Goal: Information Seeking & Learning: Learn about a topic

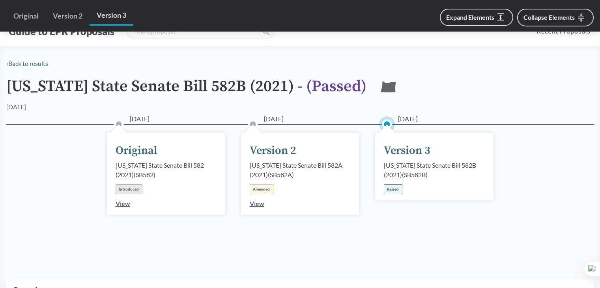
scroll to position [817, 0]
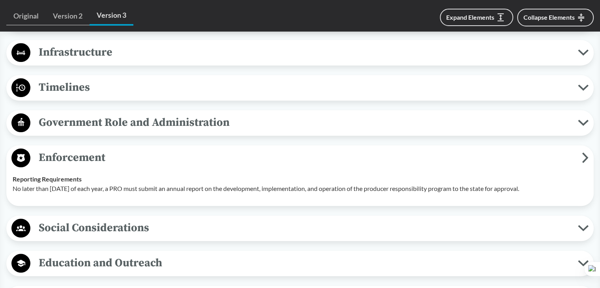
click at [109, 159] on span "Enforcement" at bounding box center [305, 158] width 551 height 18
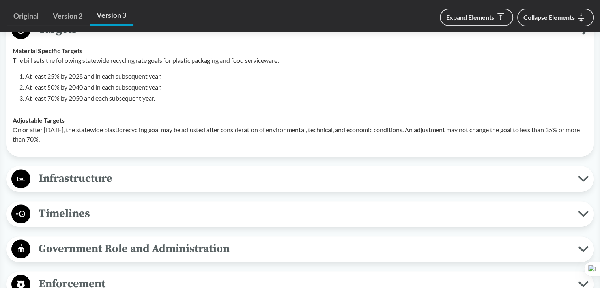
scroll to position [620, 0]
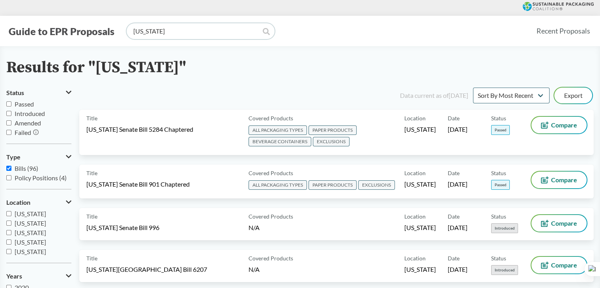
click at [218, 28] on input "[US_STATE]" at bounding box center [201, 31] width 148 height 16
type input "m"
drag, startPoint x: 277, startPoint y: 86, endPoint x: 317, endPoint y: 84, distance: 40.3
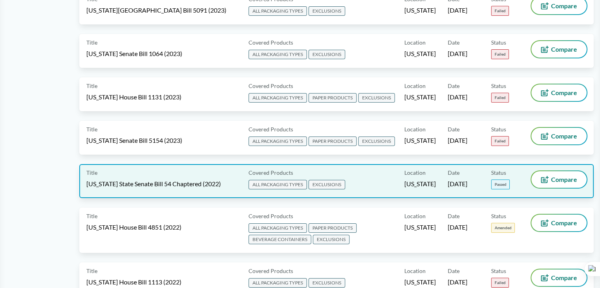
click at [441, 171] on div "Location [US_STATE]" at bounding box center [425, 181] width 43 height 20
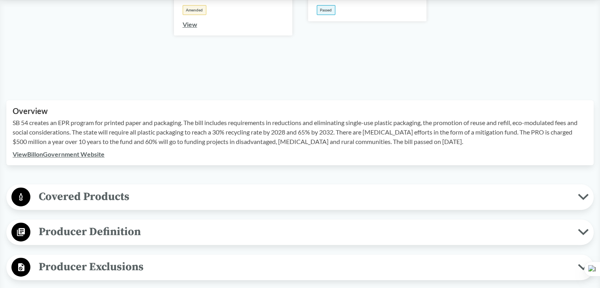
scroll to position [197, 0]
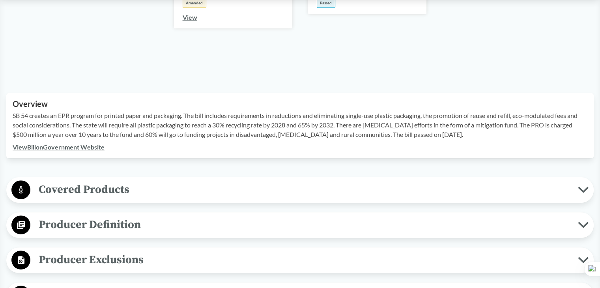
drag, startPoint x: 433, startPoint y: 134, endPoint x: 464, endPoint y: 134, distance: 31.2
click at [464, 134] on p "SB 54 creates an EPR program for printed paper and packaging. The bill includes…" at bounding box center [300, 125] width 575 height 28
click at [293, 155] on div "Overview SB 54 creates an EPR program for printed paper and packaging. The bill…" at bounding box center [299, 125] width 587 height 65
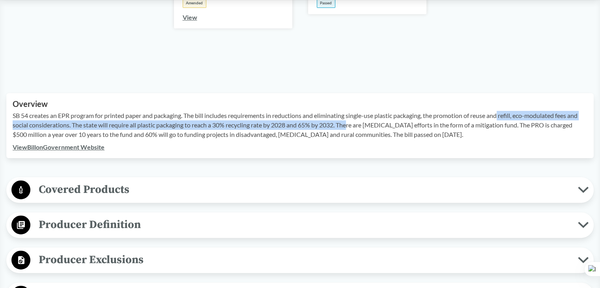
drag, startPoint x: 353, startPoint y: 126, endPoint x: 503, endPoint y: 116, distance: 151.0
click at [503, 116] on p "SB 54 creates an EPR program for printed paper and packaging. The bill includes…" at bounding box center [300, 125] width 575 height 28
click at [485, 132] on button at bounding box center [485, 128] width 10 height 10
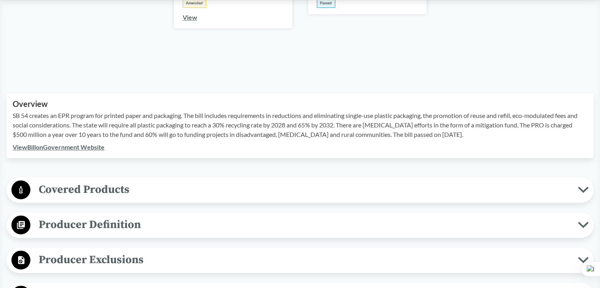
click at [328, 151] on div "Overview SB 54 creates an EPR program for printed paper and packaging. The bill…" at bounding box center [299, 125] width 587 height 65
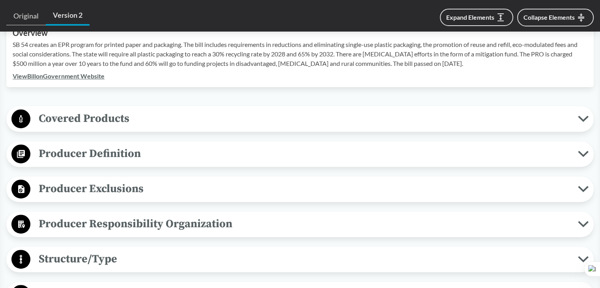
scroll to position [355, 0]
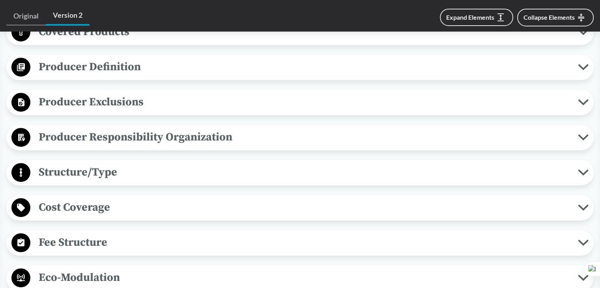
click at [138, 141] on span "Producer Responsibility Organization" at bounding box center [303, 137] width 547 height 18
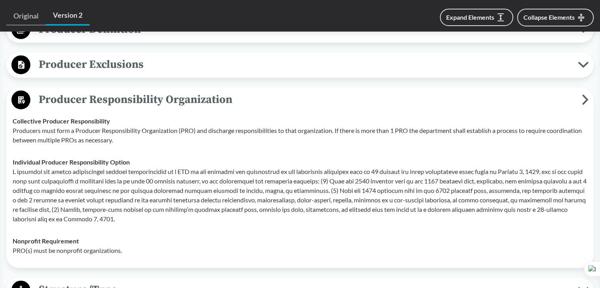
scroll to position [394, 0]
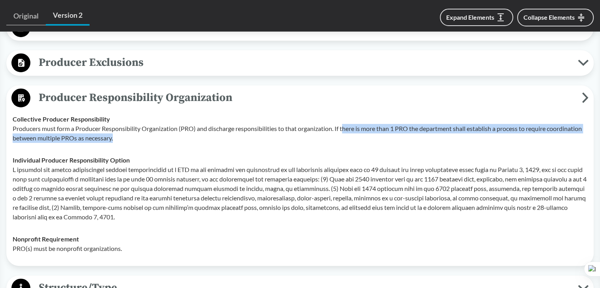
drag, startPoint x: 345, startPoint y: 129, endPoint x: 529, endPoint y: 135, distance: 183.9
click at [529, 135] on p "Producers must form a Producer Responsibility Organization (PRO) and discharge …" at bounding box center [300, 133] width 575 height 19
click at [85, 144] on td "Collective Producer Responsibility Producers must form a Producer Responsibilit…" at bounding box center [300, 128] width 582 height 41
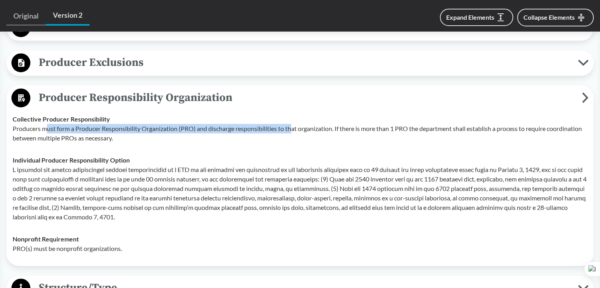
drag, startPoint x: 47, startPoint y: 127, endPoint x: 295, endPoint y: 129, distance: 247.7
click at [295, 129] on p "Producers must form a Producer Responsibility Organization (PRO) and discharge …" at bounding box center [300, 133] width 575 height 19
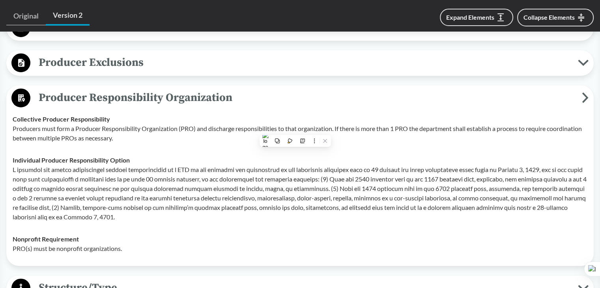
click at [33, 162] on strong "Individual Producer Responsibility Option" at bounding box center [71, 159] width 117 height 7
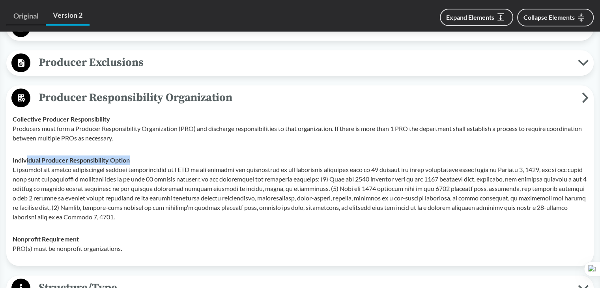
drag, startPoint x: 25, startPoint y: 159, endPoint x: 145, endPoint y: 158, distance: 119.9
click at [145, 158] on div "Individual Producer Responsibility Option" at bounding box center [300, 188] width 575 height 66
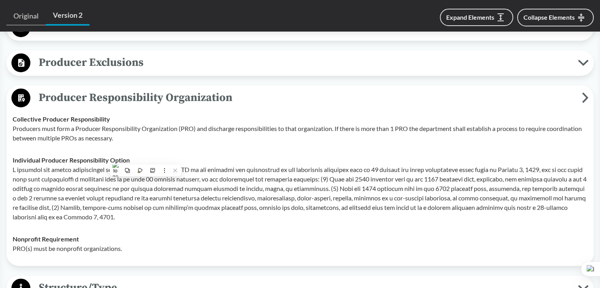
click at [43, 166] on p at bounding box center [300, 193] width 575 height 57
drag, startPoint x: 508, startPoint y: 169, endPoint x: 517, endPoint y: 168, distance: 9.1
click at [517, 168] on p at bounding box center [300, 193] width 575 height 57
click at [520, 168] on p at bounding box center [300, 193] width 575 height 57
drag, startPoint x: 509, startPoint y: 171, endPoint x: 560, endPoint y: 168, distance: 50.5
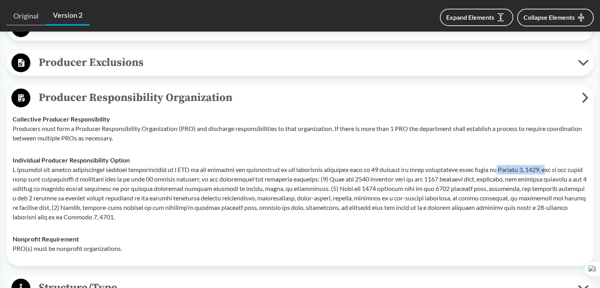
click at [560, 168] on p at bounding box center [300, 193] width 575 height 57
click at [446, 231] on td "Nonprofit Requirement PRO(s) must be nonprofit organizations." at bounding box center [300, 244] width 582 height 32
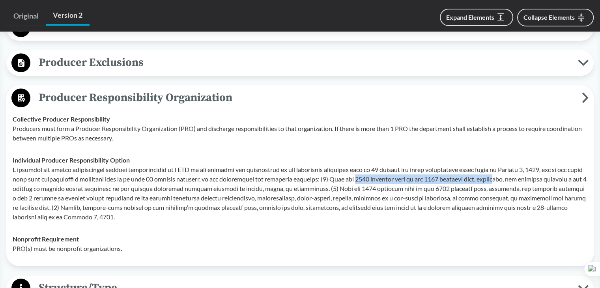
drag, startPoint x: 383, startPoint y: 177, endPoint x: 525, endPoint y: 177, distance: 142.0
click at [525, 177] on p at bounding box center [300, 193] width 575 height 57
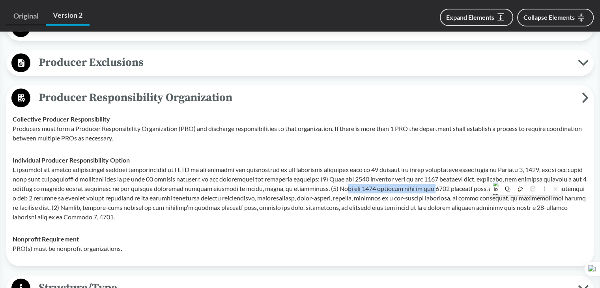
drag, startPoint x: 364, startPoint y: 187, endPoint x: 470, endPoint y: 190, distance: 105.7
click at [463, 187] on p at bounding box center [300, 193] width 575 height 57
click at [475, 198] on button at bounding box center [471, 199] width 10 height 10
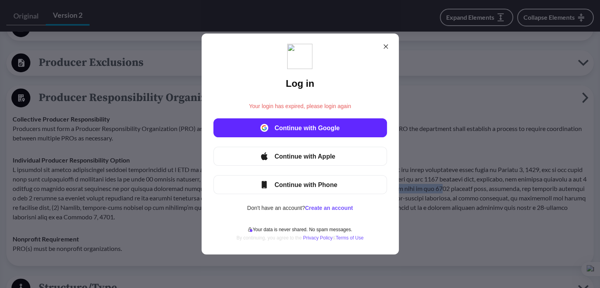
click at [515, 247] on div "Log in Your login has expired, please login again Continue with Google Continue…" at bounding box center [300, 144] width 600 height 288
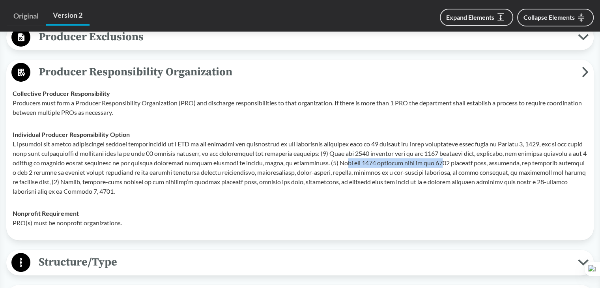
scroll to position [434, 0]
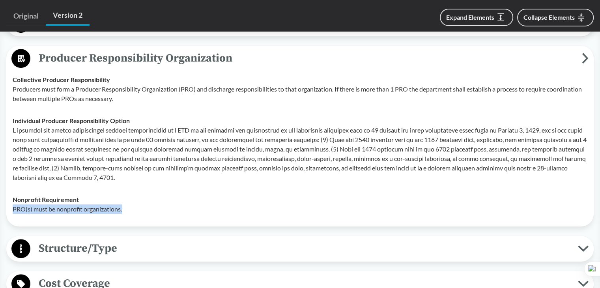
drag, startPoint x: 14, startPoint y: 207, endPoint x: 147, endPoint y: 208, distance: 133.3
click at [147, 208] on p "PRO(s) must be nonprofit organizations." at bounding box center [300, 208] width 575 height 9
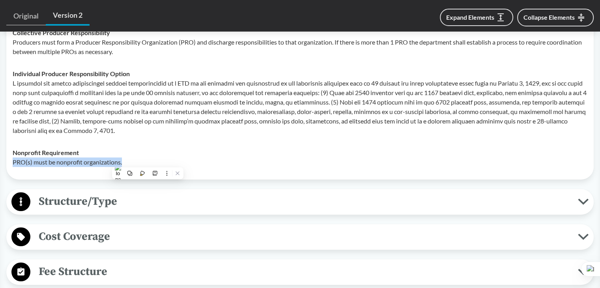
scroll to position [552, 0]
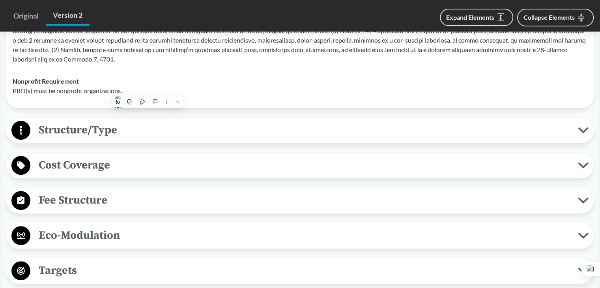
drag, startPoint x: 110, startPoint y: 147, endPoint x: 116, endPoint y: 142, distance: 7.8
click at [112, 146] on div "Covered Products All Packaging Types Covered products includes single-use packa…" at bounding box center [299, 228] width 587 height 812
click at [129, 134] on span "Structure/Type" at bounding box center [303, 130] width 547 height 18
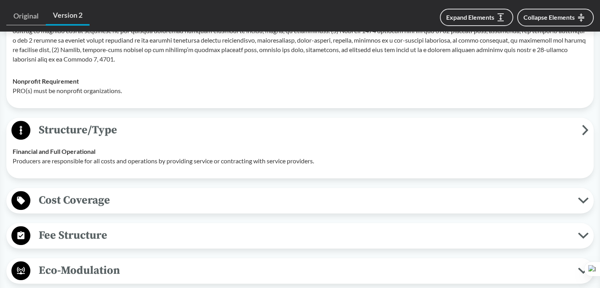
click at [117, 202] on span "Cost Coverage" at bounding box center [303, 200] width 547 height 18
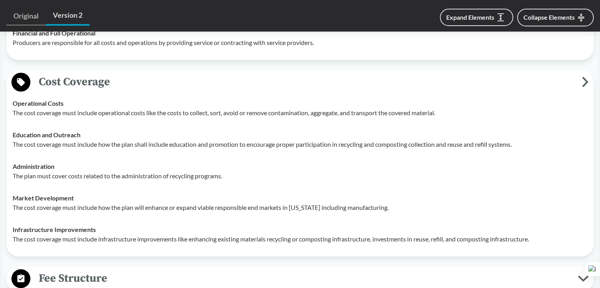
scroll to position [828, 0]
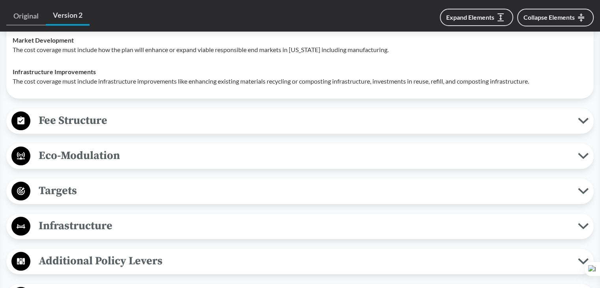
click at [118, 117] on span "Fee Structure" at bounding box center [303, 121] width 547 height 18
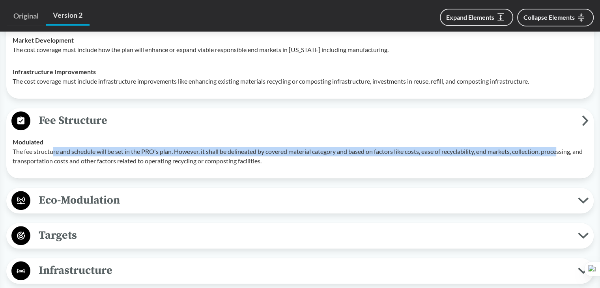
drag, startPoint x: 54, startPoint y: 152, endPoint x: 566, endPoint y: 154, distance: 512.6
click at [566, 154] on p "The fee structure and schedule will be set in the PRO's plan. However, it shall…" at bounding box center [300, 156] width 575 height 19
click at [121, 200] on span "Eco-Modulation" at bounding box center [303, 200] width 547 height 18
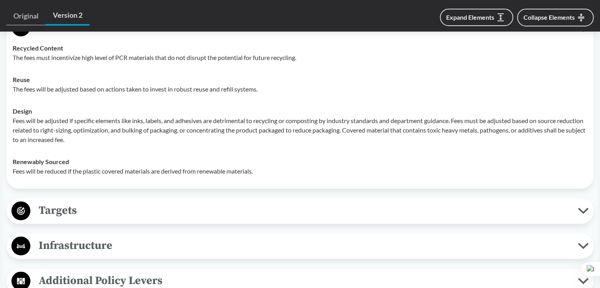
scroll to position [1025, 0]
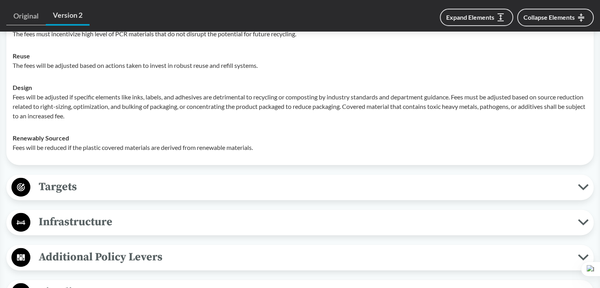
click at [106, 194] on button "Targets" at bounding box center [300, 187] width 582 height 20
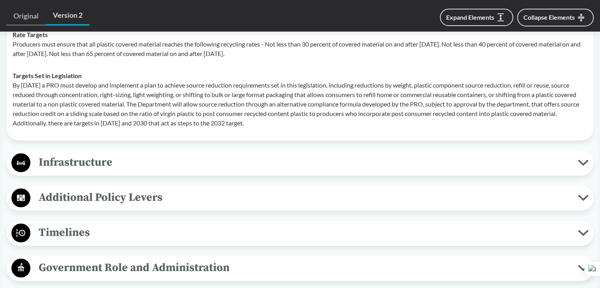
scroll to position [1222, 0]
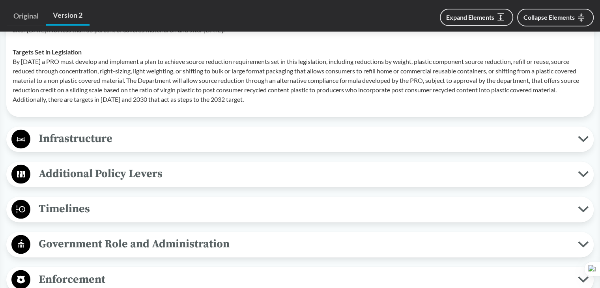
click at [70, 144] on span "Infrastructure" at bounding box center [303, 139] width 547 height 18
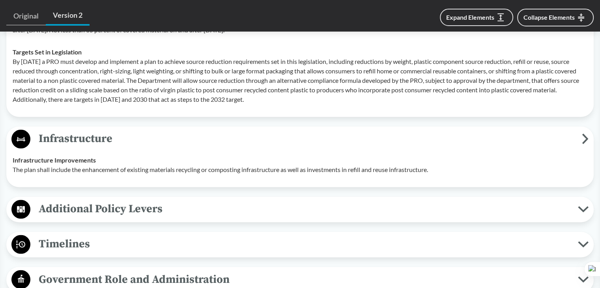
click at [75, 207] on span "Additional Policy Levers" at bounding box center [303, 209] width 547 height 18
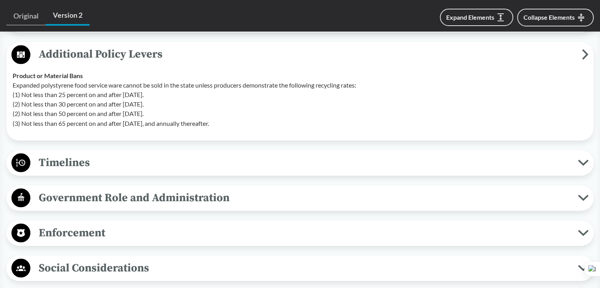
scroll to position [1380, 0]
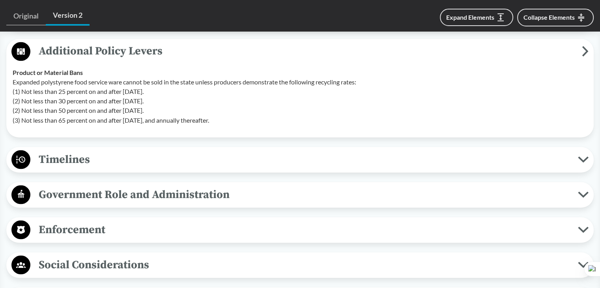
click at [94, 160] on span "Timelines" at bounding box center [303, 159] width 547 height 18
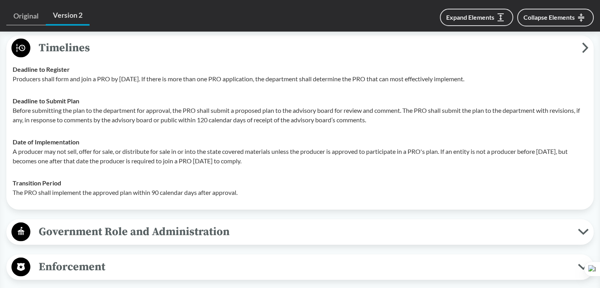
scroll to position [1577, 0]
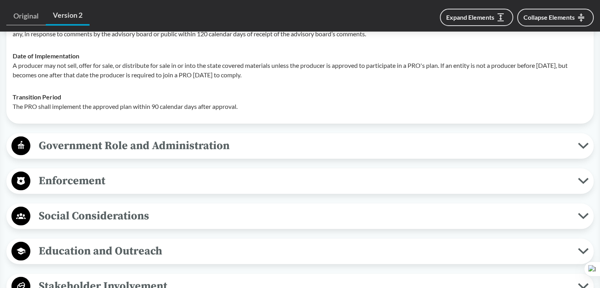
click at [145, 151] on span "Government Role and Administration" at bounding box center [303, 146] width 547 height 18
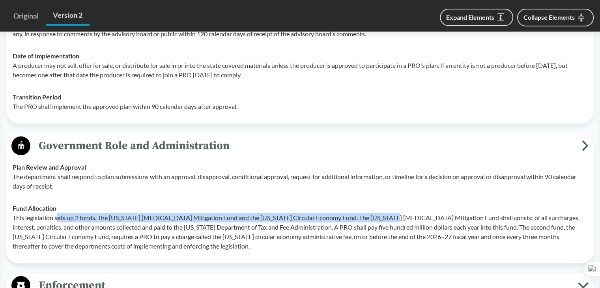
drag, startPoint x: 57, startPoint y: 217, endPoint x: 375, endPoint y: 220, distance: 317.5
click at [375, 220] on p "This legislation sets up 2 funds. The [US_STATE] [MEDICAL_DATA] Mitigation Fund…" at bounding box center [300, 232] width 575 height 38
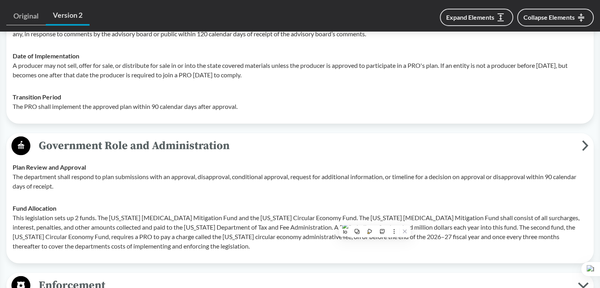
click at [399, 185] on p "The department shall respond to plan submissions with an approval, disapproval,…" at bounding box center [300, 181] width 575 height 19
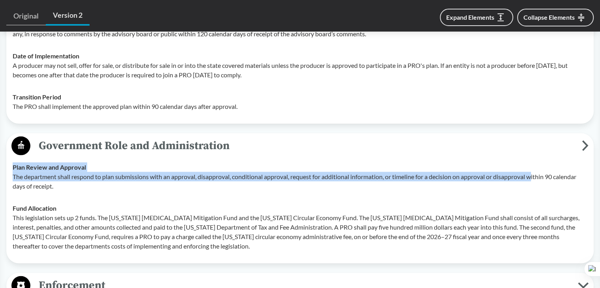
drag, startPoint x: 397, startPoint y: 170, endPoint x: 545, endPoint y: 175, distance: 148.8
click at [544, 174] on div "Plan Review and Approval The department shall respond to plan submissions with …" at bounding box center [300, 176] width 575 height 28
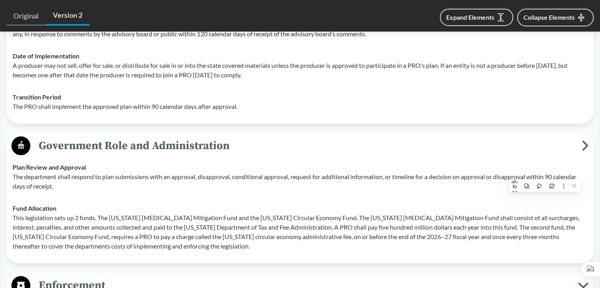
click at [383, 218] on p "This legislation sets up 2 funds. The [US_STATE] [MEDICAL_DATA] Mitigation Fund…" at bounding box center [300, 232] width 575 height 38
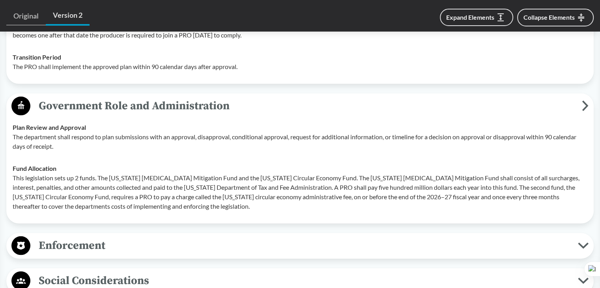
scroll to position [1696, 0]
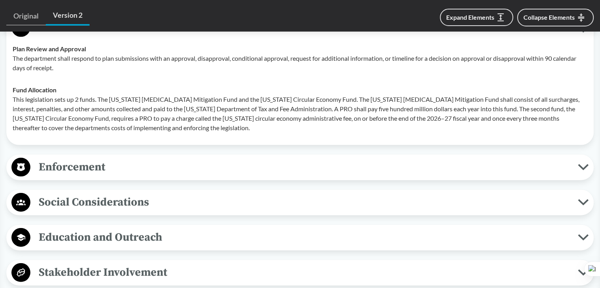
click at [114, 161] on span "Enforcement" at bounding box center [303, 167] width 547 height 18
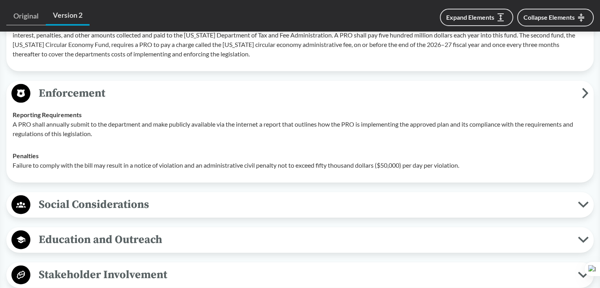
scroll to position [1775, 0]
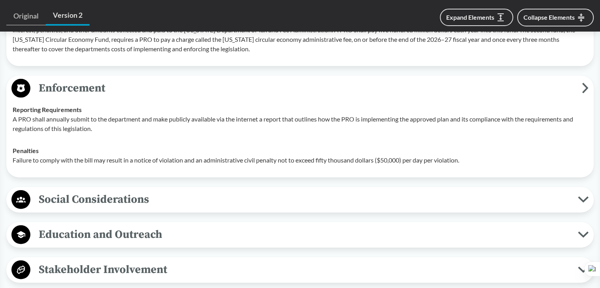
click at [58, 197] on span "Social Considerations" at bounding box center [303, 199] width 547 height 18
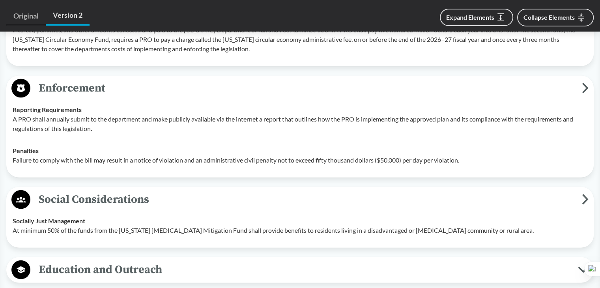
click at [85, 201] on span "Social Considerations" at bounding box center [305, 199] width 551 height 18
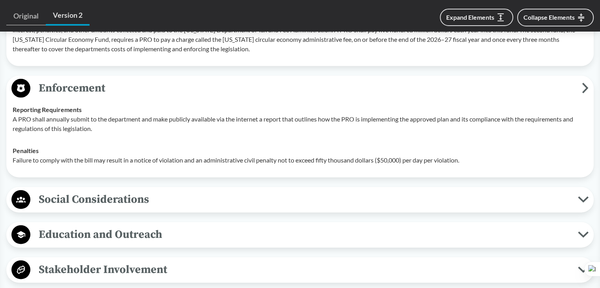
click at [58, 243] on div "Education and Outreach Program Awareness The plan should include efforts to use…" at bounding box center [299, 235] width 587 height 26
click at [67, 233] on span "Education and Outreach" at bounding box center [303, 235] width 547 height 18
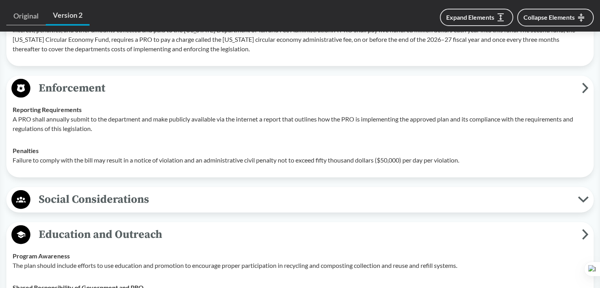
scroll to position [1853, 0]
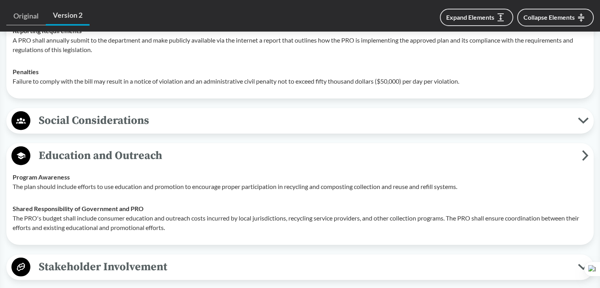
drag, startPoint x: 96, startPoint y: 209, endPoint x: 62, endPoint y: 209, distance: 34.3
click at [62, 209] on strong "Shared Responsibility of Government and PRO" at bounding box center [78, 208] width 131 height 7
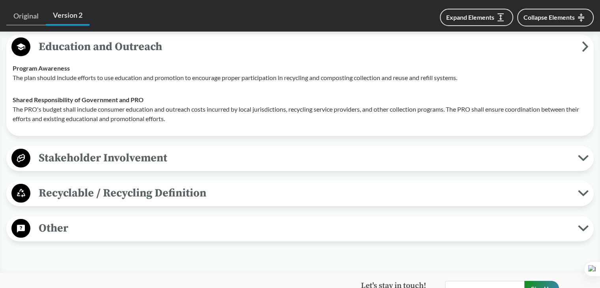
scroll to position [1972, 0]
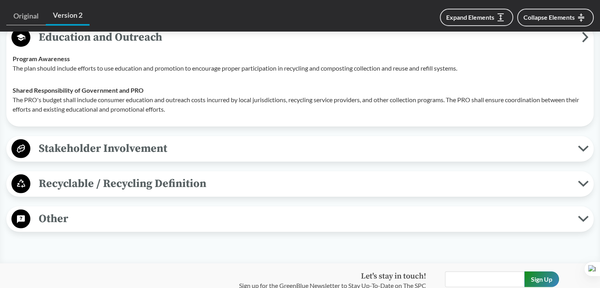
click at [108, 150] on span "Stakeholder Involvement" at bounding box center [303, 149] width 547 height 18
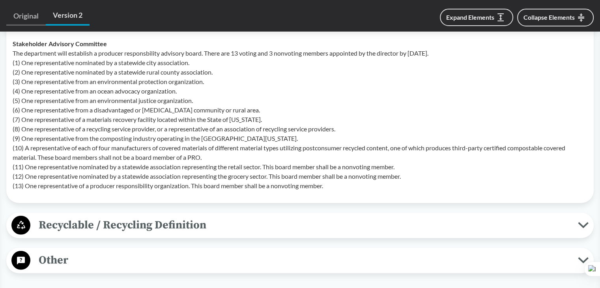
scroll to position [2208, 0]
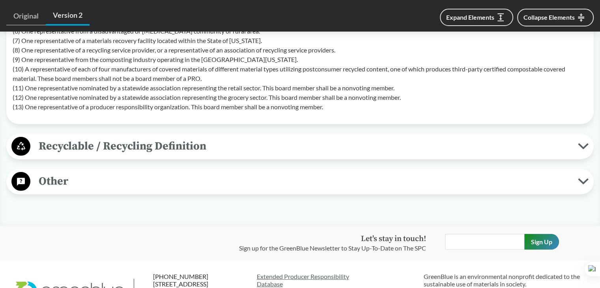
click at [172, 148] on span "Recyclable / Recycling Definition" at bounding box center [303, 146] width 547 height 18
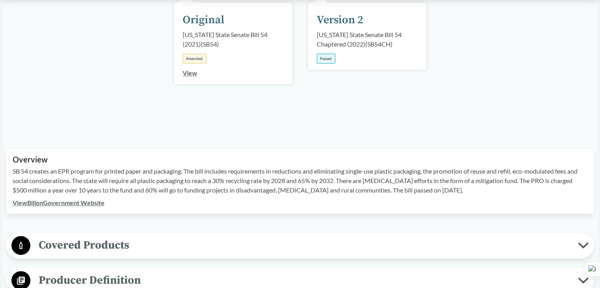
scroll to position [158, 0]
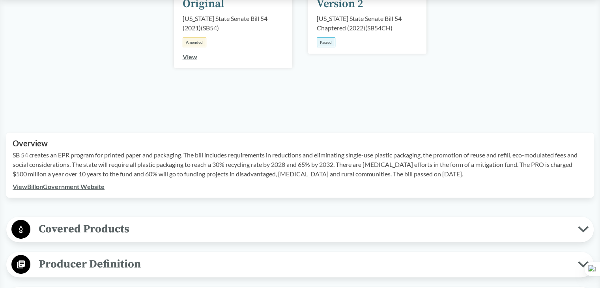
click at [62, 188] on link "View Bill on Government Website" at bounding box center [59, 186] width 92 height 7
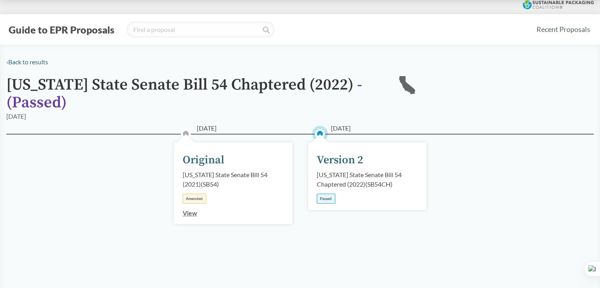
scroll to position [0, 0]
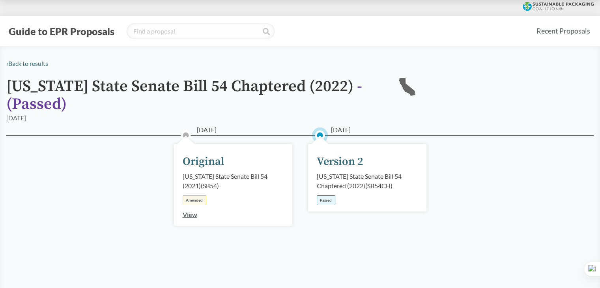
type input "[US_STATE]"
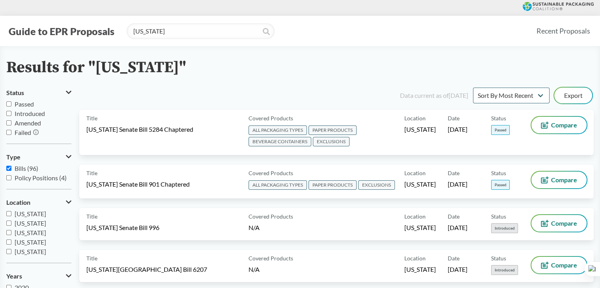
scroll to position [2935, 0]
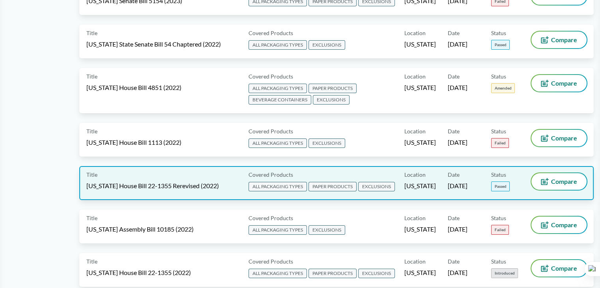
click at [242, 173] on div "Title [US_STATE] House Bill 22-1355 Rerevised (2022)" at bounding box center [165, 183] width 159 height 20
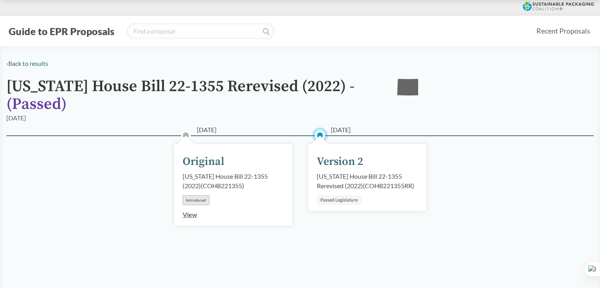
scroll to position [237, 0]
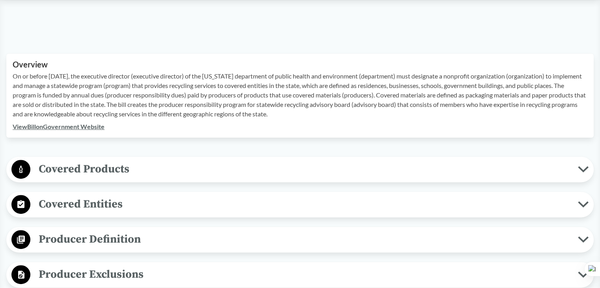
type input "[US_STATE]"
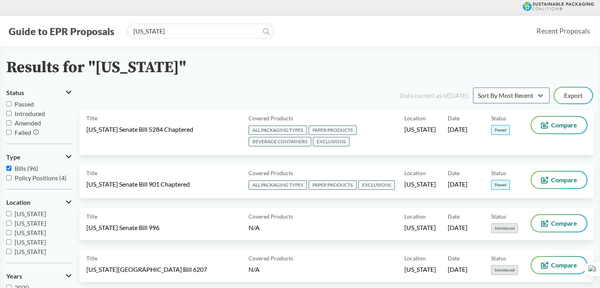
click at [268, 35] on icon at bounding box center [266, 31] width 7 height 7
click at [267, 34] on icon at bounding box center [266, 31] width 7 height 7
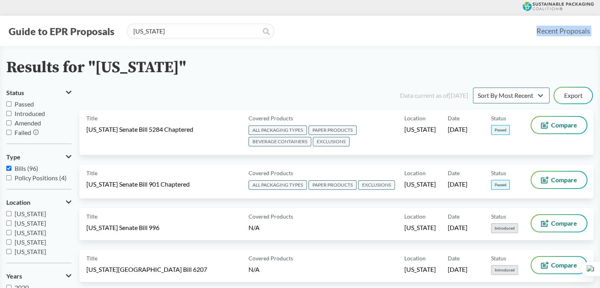
click at [267, 34] on icon at bounding box center [266, 31] width 7 height 7
click at [267, 33] on icon at bounding box center [266, 31] width 7 height 7
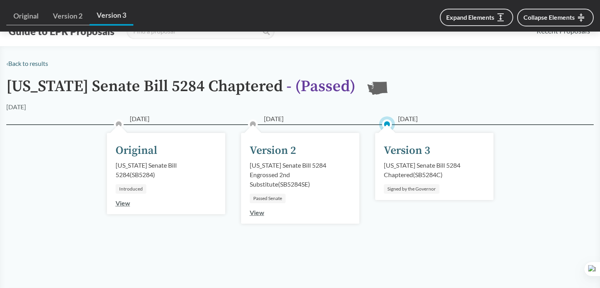
scroll to position [1183, 0]
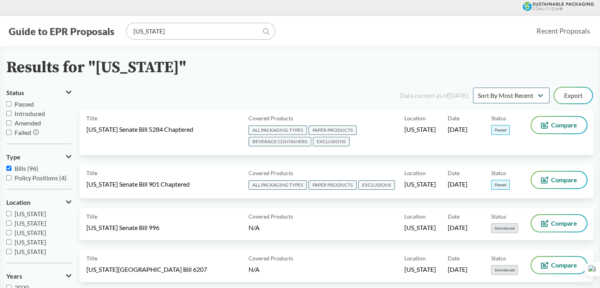
click at [249, 32] on input "maine" at bounding box center [201, 31] width 148 height 16
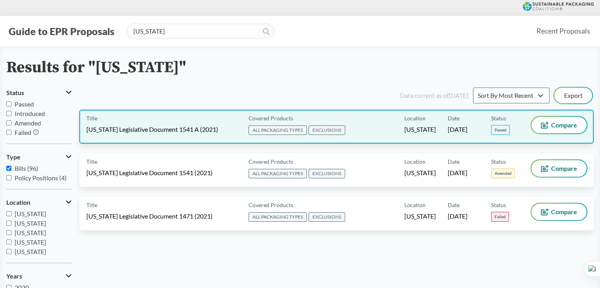
click at [334, 117] on div "Covered Products ALL PACKAGING TYPES EXCLUSIONS" at bounding box center [324, 127] width 159 height 20
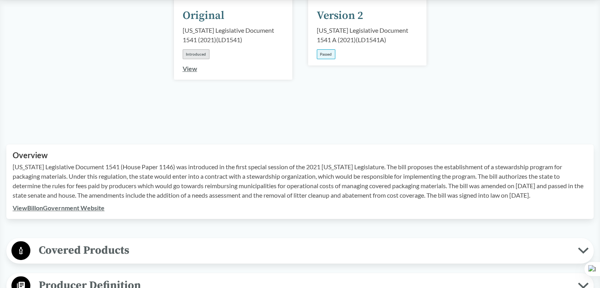
scroll to position [237, 0]
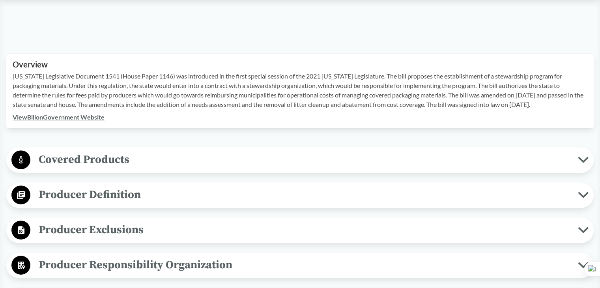
click at [75, 113] on link "View Bill on Government Website" at bounding box center [59, 116] width 92 height 7
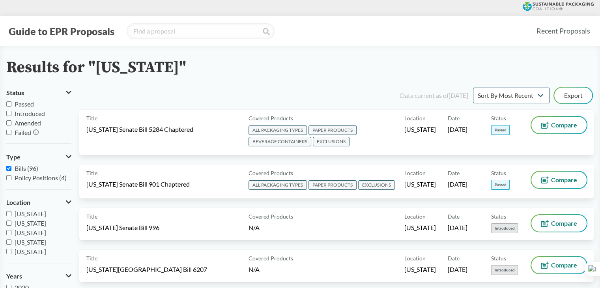
type input "[US_STATE]"
click at [447, 64] on div "Results for "[US_STATE]"" at bounding box center [299, 68] width 587 height 18
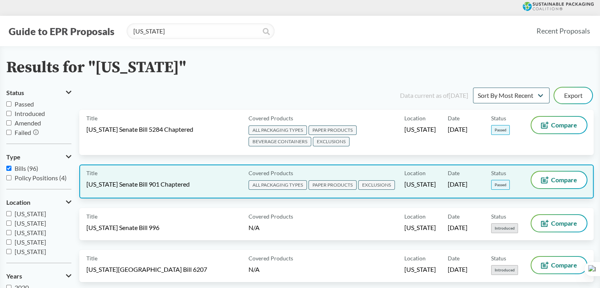
click at [484, 189] on div "Date 05/13/2025" at bounding box center [469, 182] width 43 height 20
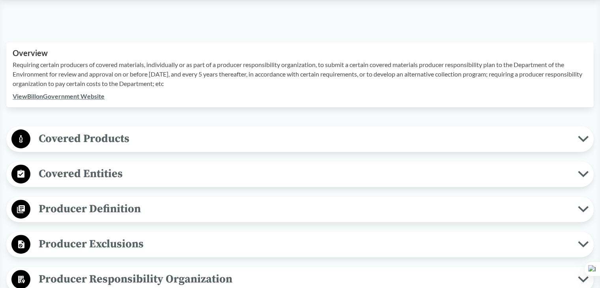
scroll to position [39, 0]
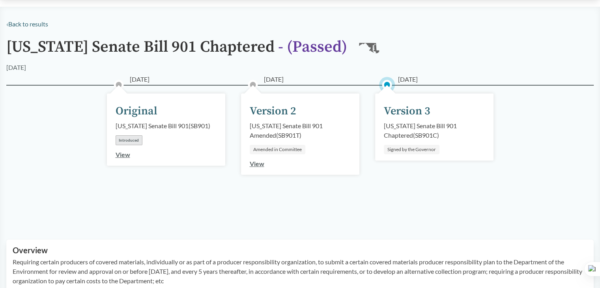
click at [418, 120] on div "05/13/2025 Version 3 Maryland Senate Bill 901 Chaptered ( SB901C ) Signed by th…" at bounding box center [434, 126] width 118 height 67
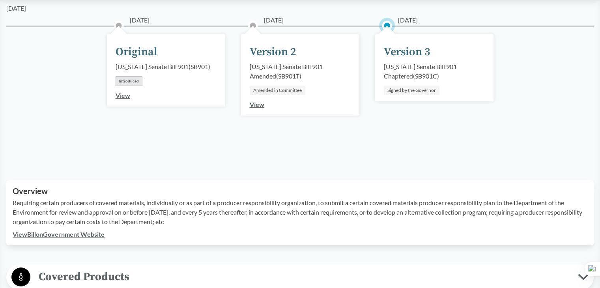
scroll to position [79, 0]
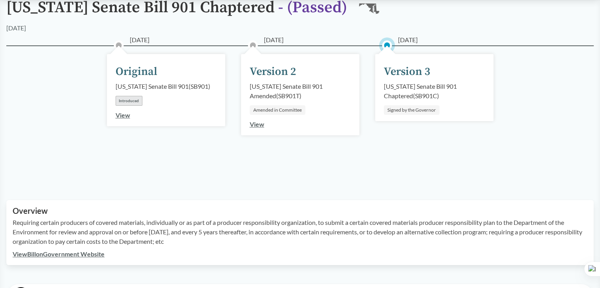
click at [400, 70] on div "Version 3" at bounding box center [407, 71] width 47 height 17
click at [404, 110] on div "Signed by the Governor" at bounding box center [412, 109] width 56 height 9
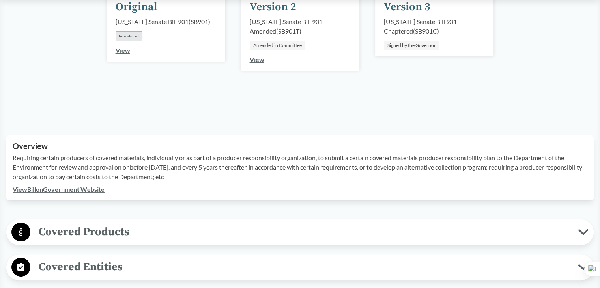
scroll to position [0, 0]
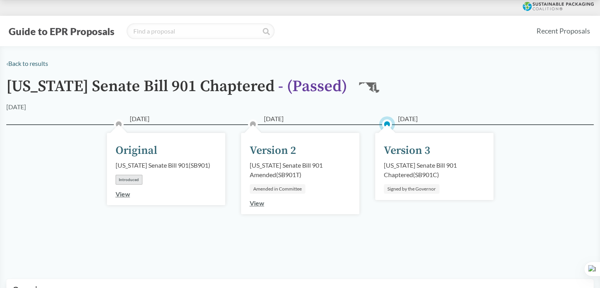
click at [418, 164] on div "Maryland Senate Bill 901 Chaptered ( SB901C )" at bounding box center [434, 169] width 101 height 19
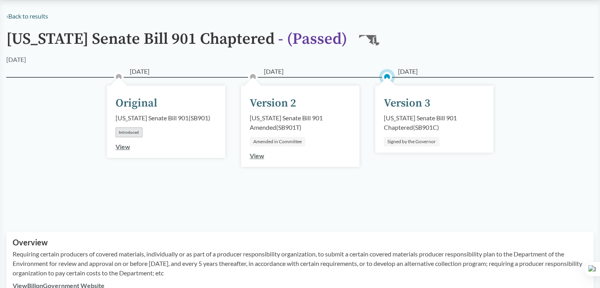
scroll to position [118, 0]
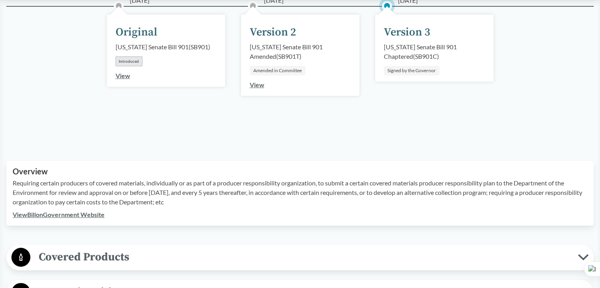
click at [63, 211] on link "View Bill on Government Website" at bounding box center [59, 214] width 92 height 7
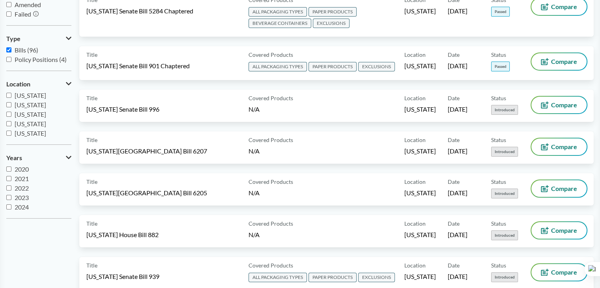
type input "[US_STATE]"
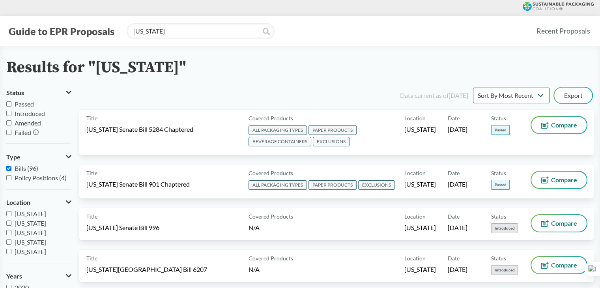
scroll to position [1132, 0]
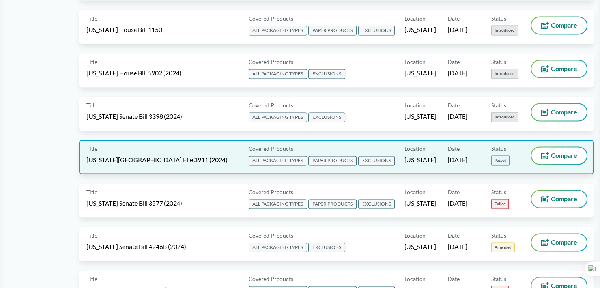
click at [202, 147] on div "Title Minnesota House File 3911 (2024)" at bounding box center [165, 157] width 159 height 20
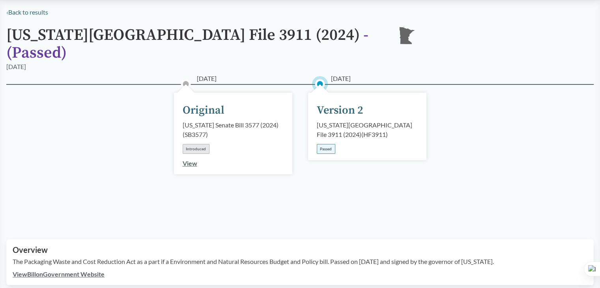
scroll to position [197, 0]
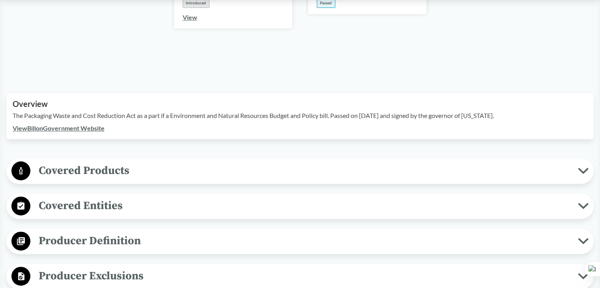
click at [70, 124] on link "View Bill on Government Website" at bounding box center [59, 127] width 92 height 7
type input "[US_STATE]"
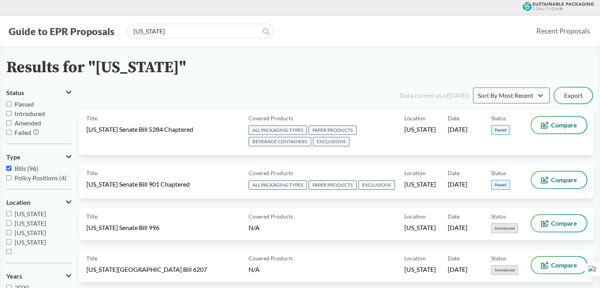
scroll to position [4153, 0]
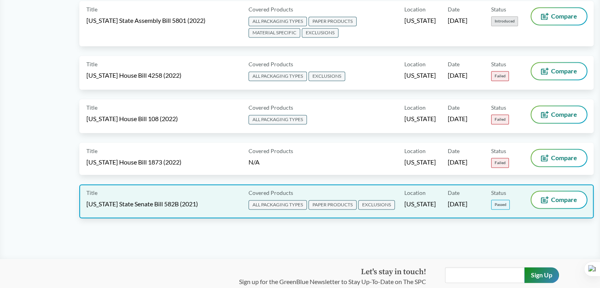
click at [339, 184] on div "Title Oregon State Senate Bill 582B (2021) Covered Products ALL PACKAGING TYPES…" at bounding box center [336, 201] width 514 height 34
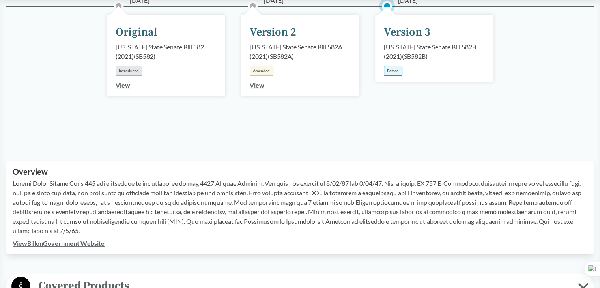
scroll to position [118, 0]
click at [60, 246] on link "View Bill on Government Website" at bounding box center [59, 242] width 92 height 7
type input "[US_STATE]"
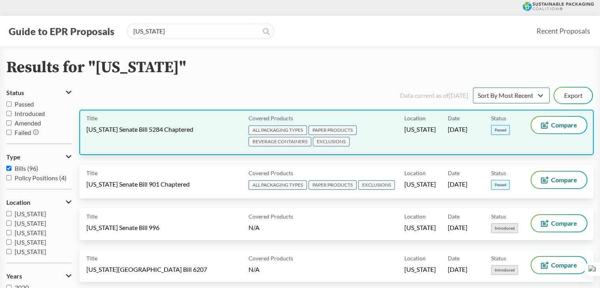
click at [254, 147] on div "Title Washington Senate Bill 5284 Chaptered Covered Products ALL PACKAGING TYPE…" at bounding box center [336, 132] width 514 height 45
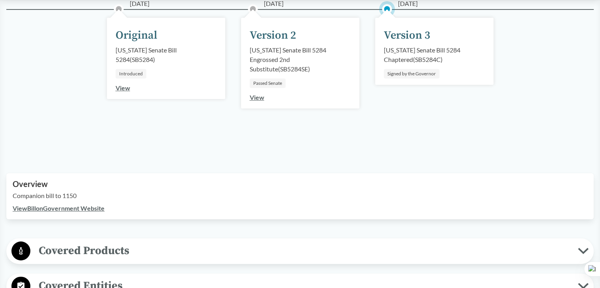
scroll to position [237, 0]
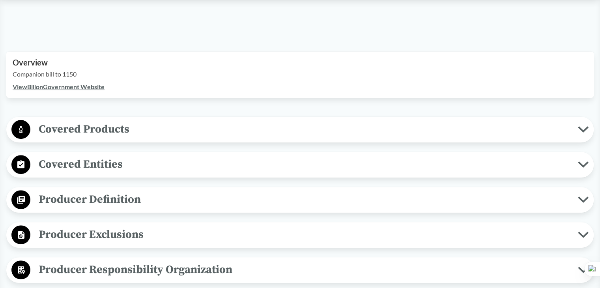
click at [95, 87] on link "View Bill on Government Website" at bounding box center [59, 86] width 92 height 7
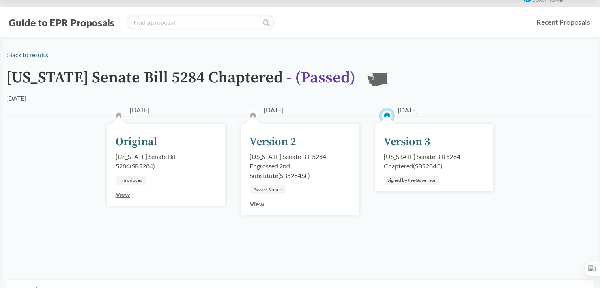
scroll to position [0, 0]
